Goal: Task Accomplishment & Management: Use online tool/utility

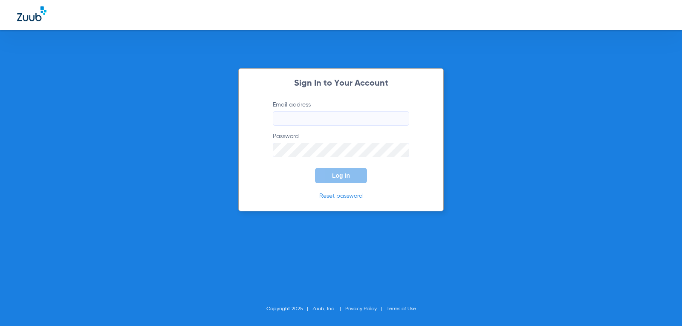
type input "[EMAIL_ADDRESS][DOMAIN_NAME]"
click at [338, 172] on button "Log In" at bounding box center [341, 175] width 52 height 15
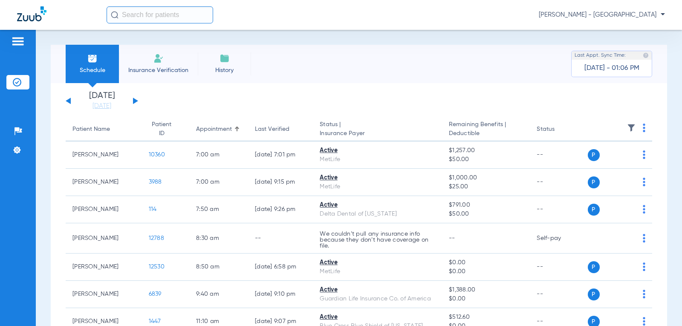
click at [136, 99] on div "[DATE] [DATE] [DATE] [DATE] [DATE] [DATE] [DATE] [DATE] [DATE] [DATE] [DATE] [D…" at bounding box center [102, 101] width 72 height 19
click at [133, 99] on div "[DATE] [DATE] [DATE] [DATE] [DATE] [DATE] [DATE] [DATE] [DATE] [DATE] [DATE] [D…" at bounding box center [102, 101] width 72 height 19
click at [132, 101] on div "[DATE] [DATE] [DATE] [DATE] [DATE] [DATE] [DATE] [DATE] [DATE] [DATE] [DATE] [D…" at bounding box center [102, 101] width 72 height 19
click at [136, 100] on button at bounding box center [135, 101] width 5 height 6
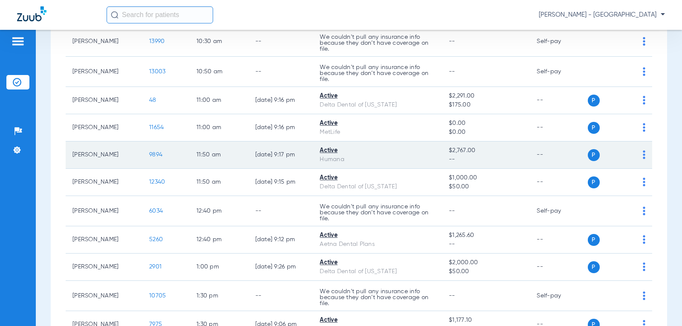
scroll to position [170, 0]
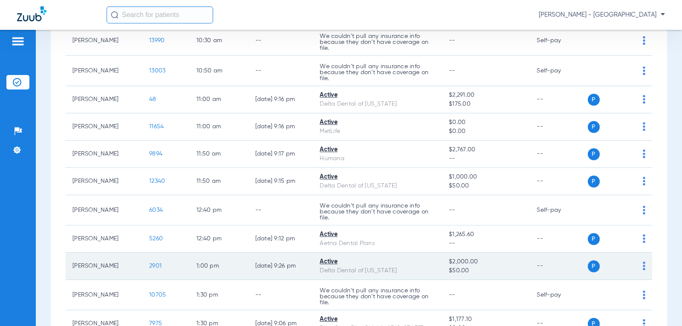
click at [149, 266] on span "2901" at bounding box center [155, 266] width 12 height 6
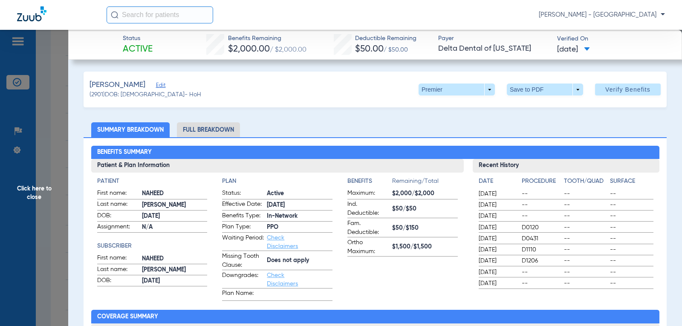
scroll to position [770, 0]
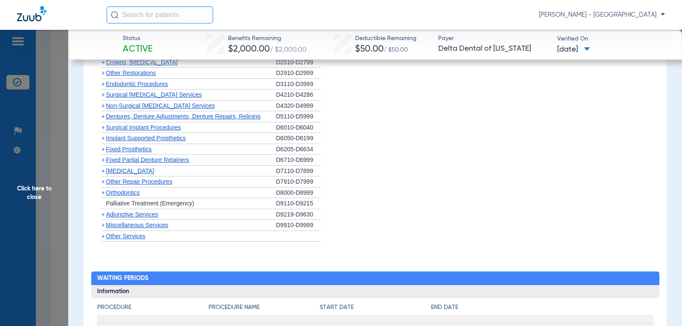
click at [129, 195] on span "Orthodontics" at bounding box center [123, 192] width 34 height 7
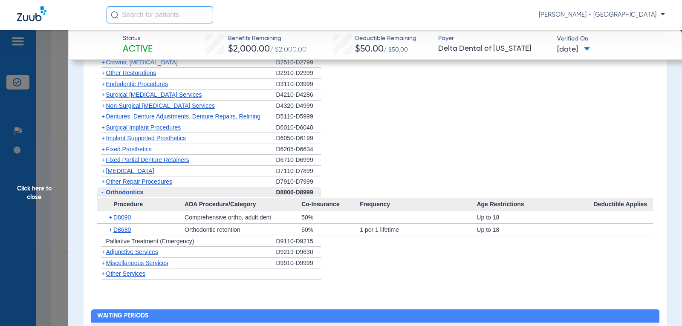
scroll to position [769, 0]
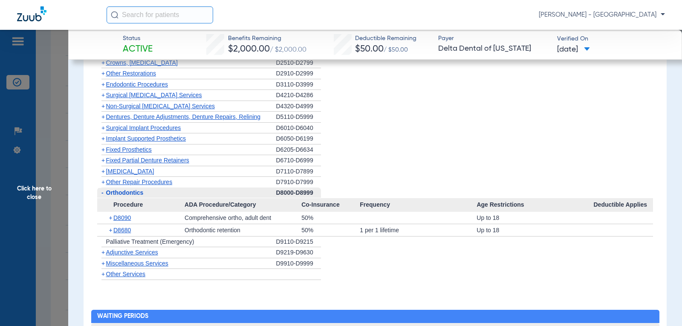
click at [32, 195] on span "Click here to close" at bounding box center [34, 193] width 68 height 326
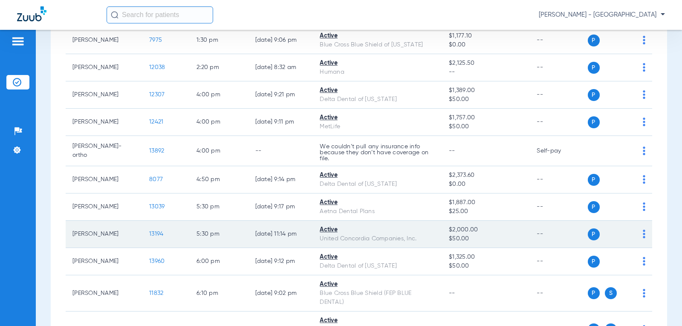
scroll to position [469, 0]
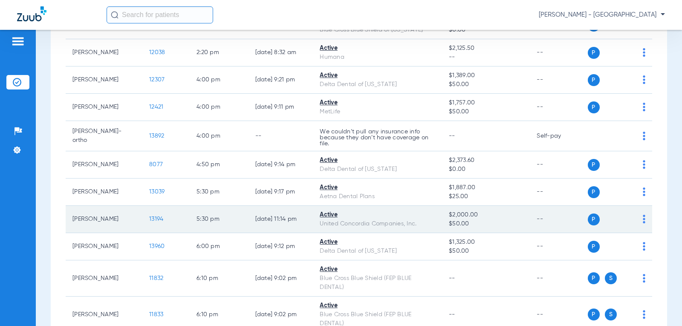
click at [149, 216] on span "13194" at bounding box center [156, 219] width 14 height 6
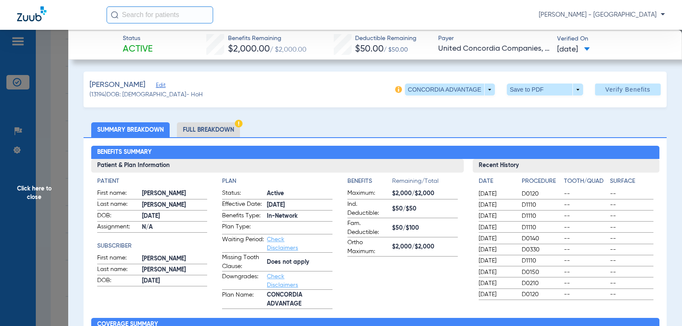
scroll to position [769, 0]
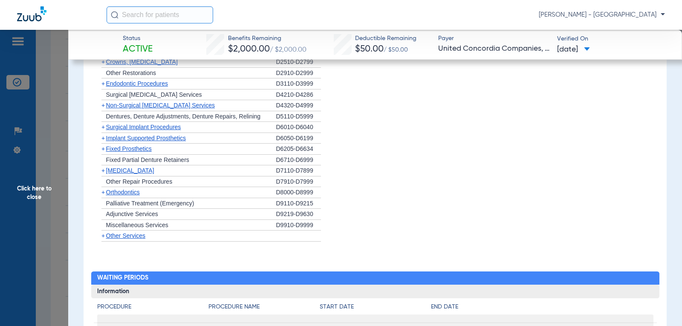
click at [128, 194] on span "Orthodontics" at bounding box center [123, 192] width 34 height 7
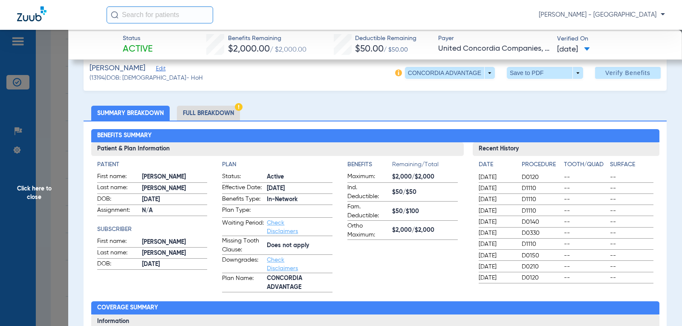
scroll to position [0, 0]
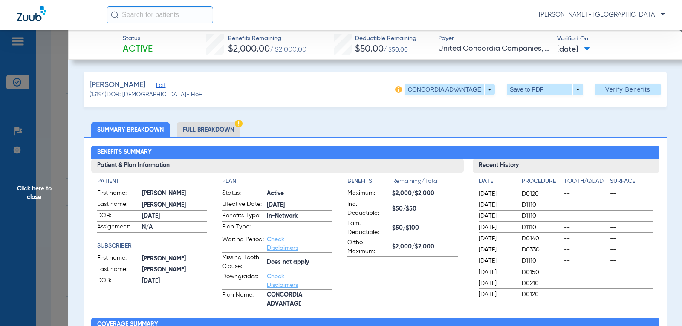
click at [35, 196] on span "Click here to close" at bounding box center [34, 193] width 68 height 326
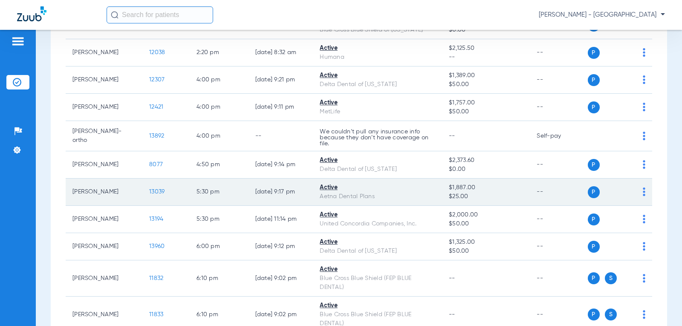
click at [149, 190] on span "13039" at bounding box center [156, 192] width 15 height 6
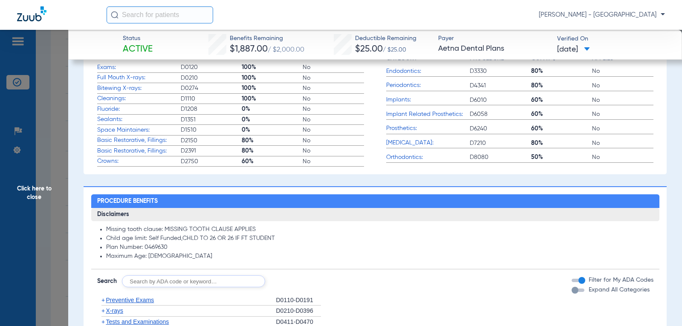
scroll to position [635, 0]
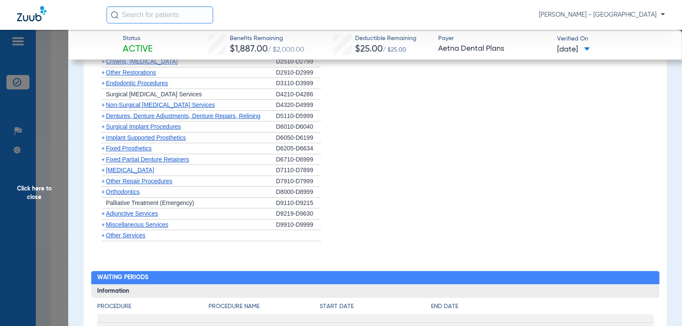
click at [130, 191] on span "Orthodontics" at bounding box center [123, 191] width 34 height 7
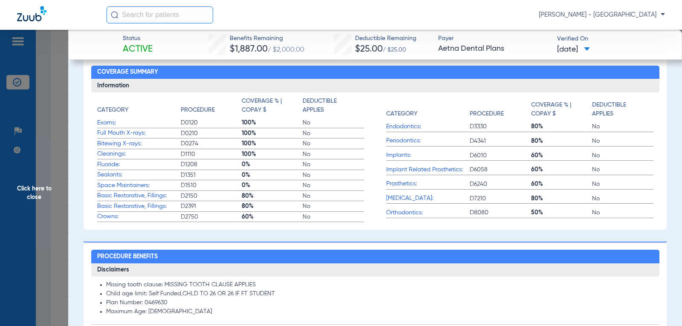
scroll to position [251, 0]
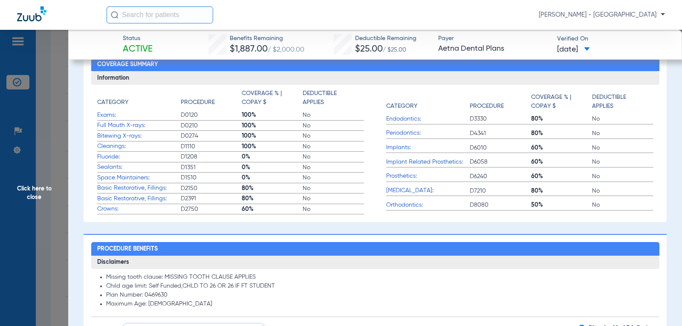
click at [36, 188] on span "Click here to close" at bounding box center [34, 193] width 68 height 326
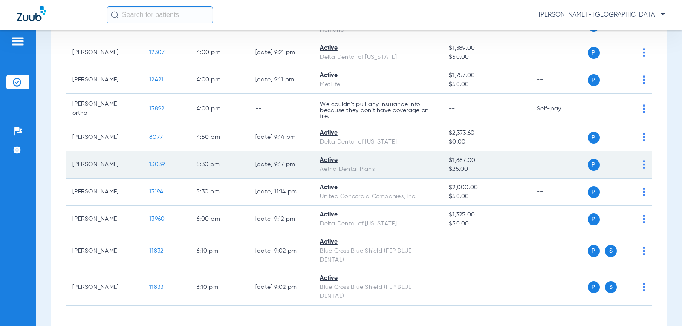
scroll to position [530, 0]
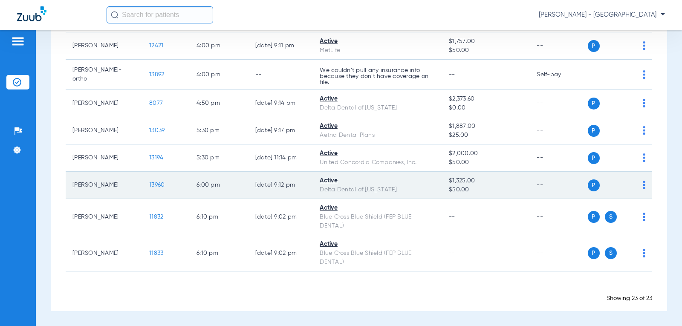
click at [150, 184] on span "13960" at bounding box center [156, 185] width 15 height 6
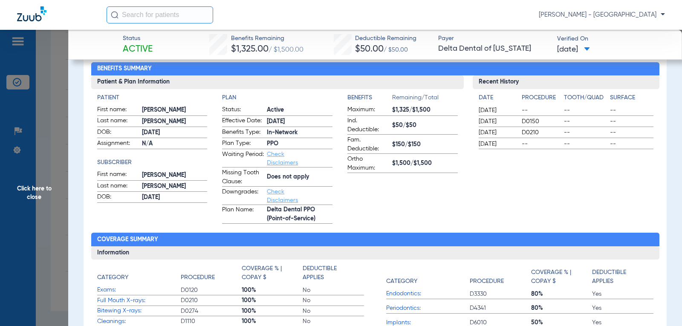
scroll to position [85, 0]
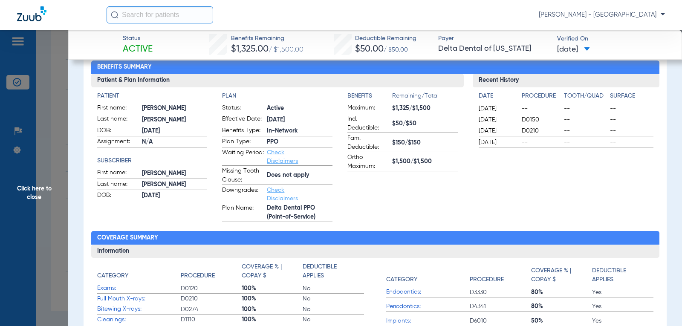
click at [42, 193] on span "Click here to close" at bounding box center [34, 193] width 68 height 326
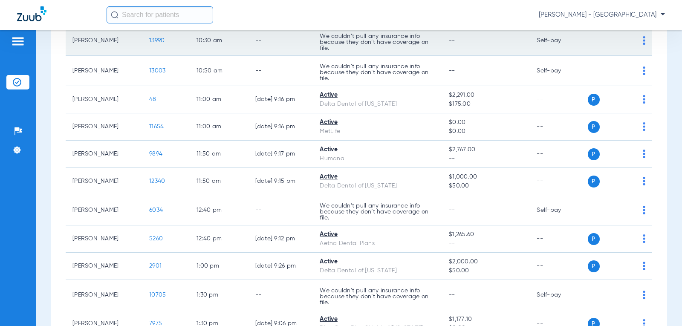
scroll to position [427, 0]
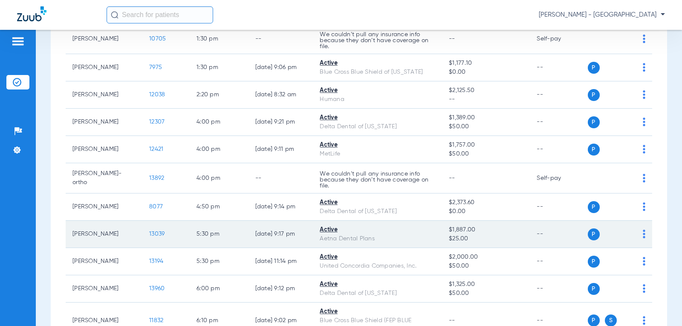
click at [182, 228] on td "13039" at bounding box center [165, 234] width 47 height 27
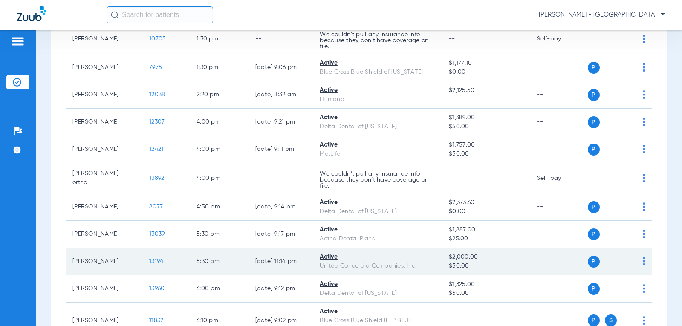
click at [152, 261] on span "13194" at bounding box center [156, 261] width 14 height 6
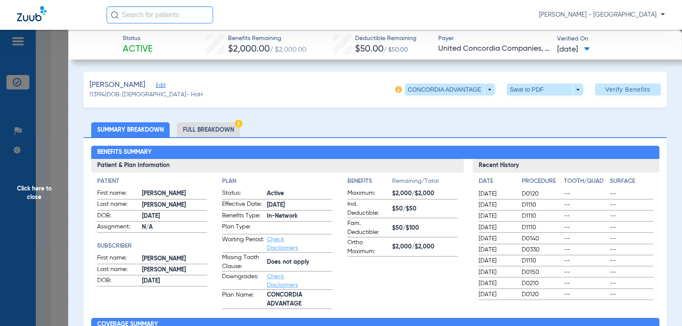
click at [278, 245] on link "Check Disclaimers" at bounding box center [282, 244] width 31 height 14
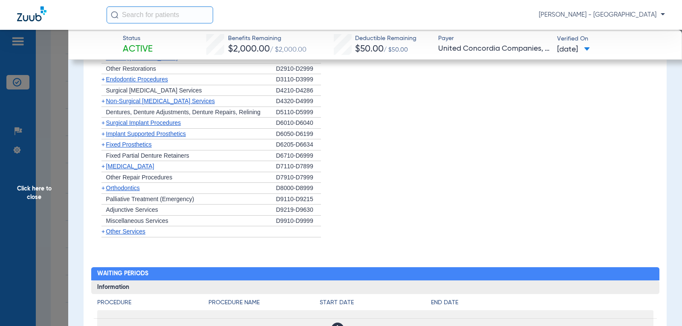
scroll to position [814, 0]
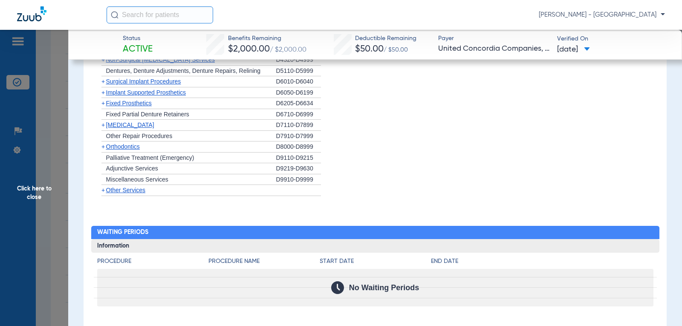
click at [124, 145] on span "Orthodontics" at bounding box center [123, 146] width 34 height 7
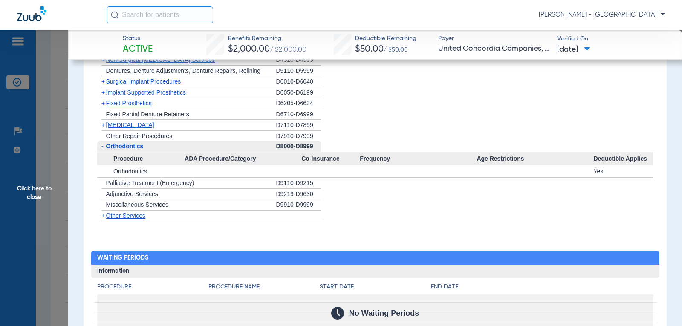
click at [39, 189] on span "Click here to close" at bounding box center [34, 193] width 68 height 326
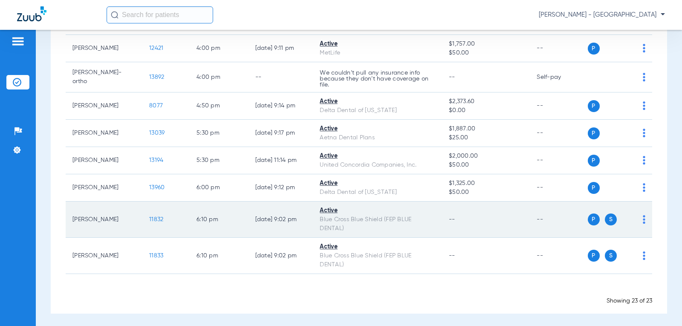
scroll to position [530, 0]
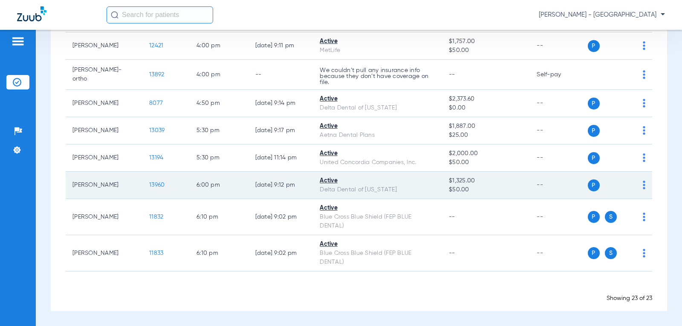
click at [149, 184] on span "13960" at bounding box center [156, 185] width 15 height 6
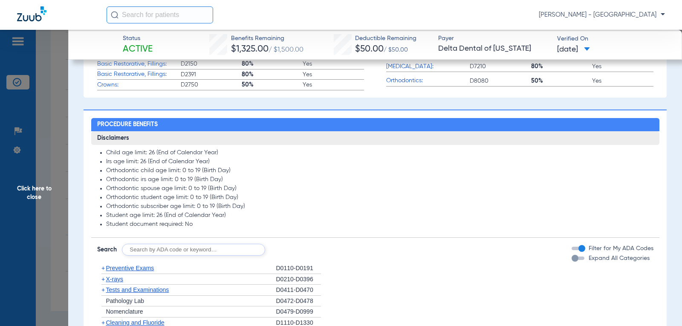
scroll to position [384, 0]
